Goal: Navigation & Orientation: Go to known website

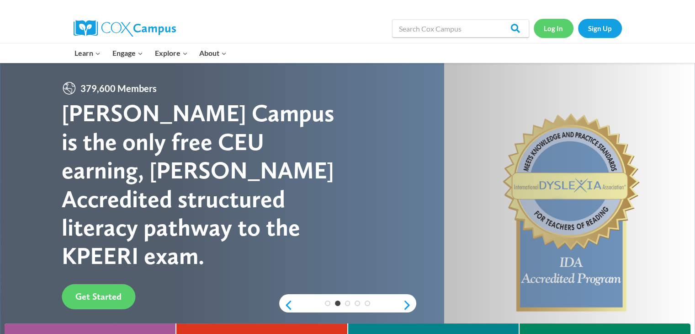
drag, startPoint x: 551, startPoint y: 27, endPoint x: 558, endPoint y: 26, distance: 7.4
click at [551, 27] on link "Log In" at bounding box center [554, 28] width 40 height 19
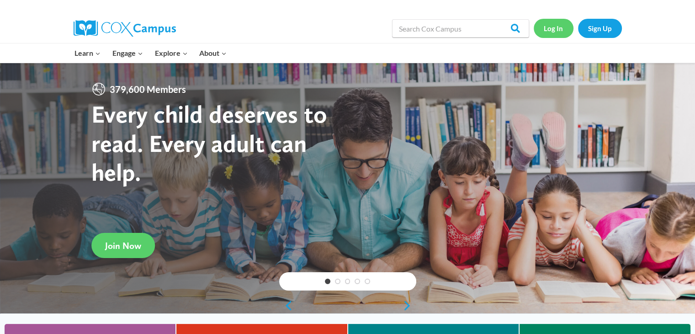
click at [551, 26] on link "Log In" at bounding box center [554, 28] width 40 height 19
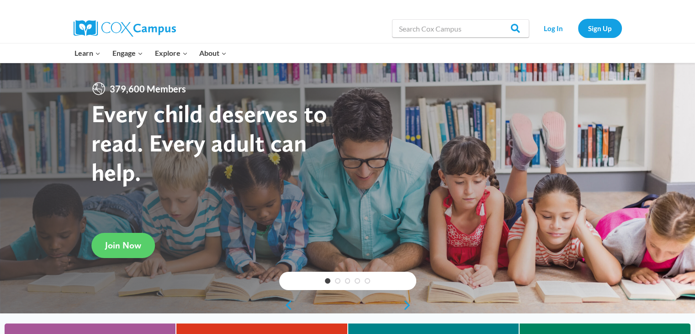
click at [131, 26] on img at bounding box center [125, 28] width 102 height 16
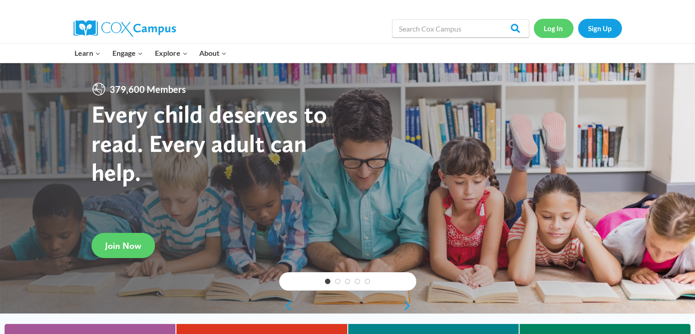
click at [542, 27] on link "Log In" at bounding box center [554, 28] width 40 height 19
